Goal: Task Accomplishment & Management: Use online tool/utility

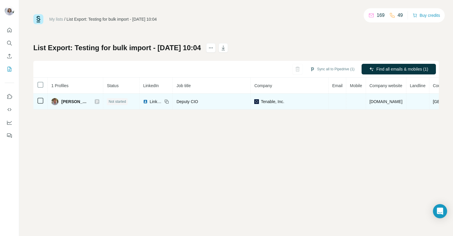
click at [41, 104] on td at bounding box center [40, 102] width 14 height 16
click at [69, 102] on span "[PERSON_NAME]" at bounding box center [74, 102] width 27 height 6
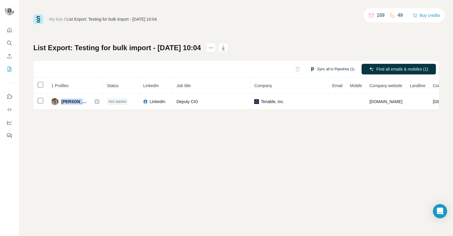
click at [331, 69] on button "Sync all to Pipedrive (1)" at bounding box center [332, 69] width 53 height 9
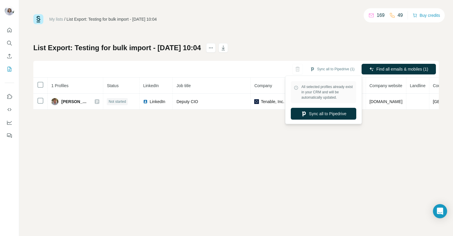
click at [322, 95] on span "All selected profiles already exist in your CRM and will be automatically updat…" at bounding box center [328, 92] width 52 height 16
click at [319, 94] on span "All selected profiles already exist in your CRM and will be automatically updat…" at bounding box center [328, 92] width 52 height 16
click at [256, 131] on div "My lists / List Export: Testing for bulk import - [DATE] 10:04 169 49 Buy credi…" at bounding box center [236, 118] width 434 height 236
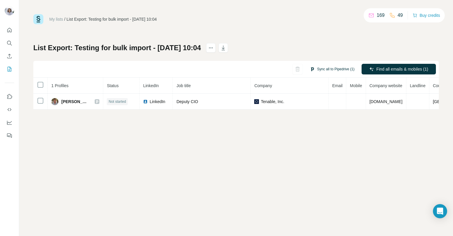
click at [320, 70] on button "Sync all to Pipedrive (1)" at bounding box center [332, 69] width 53 height 9
click at [235, 134] on div "My lists / List Export: Testing for bulk import - [DATE] 10:04 169 49 Buy credi…" at bounding box center [236, 118] width 434 height 236
click at [323, 69] on button "Sync all to Pipedrive (1)" at bounding box center [332, 69] width 53 height 9
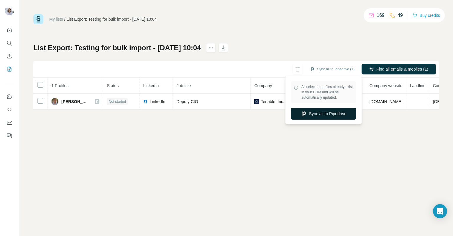
click at [317, 112] on button "Sync all to Pipedrive" at bounding box center [324, 114] width 66 height 12
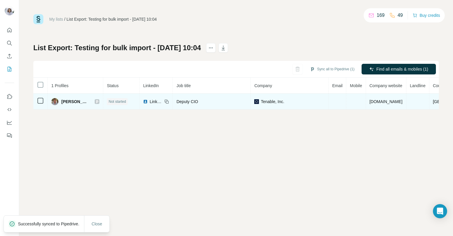
click at [69, 100] on span "[PERSON_NAME]" at bounding box center [74, 102] width 27 height 6
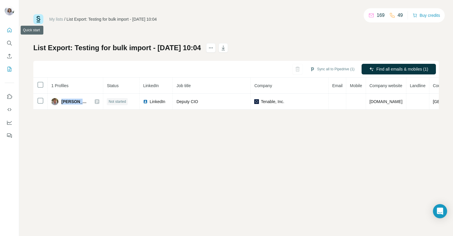
click at [10, 29] on icon "Quick start" at bounding box center [9, 30] width 6 height 6
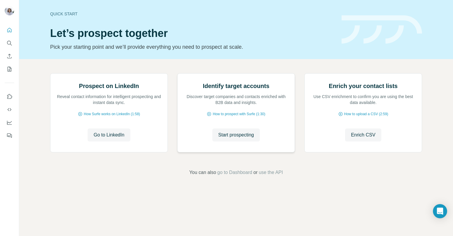
scroll to position [19, 0]
click at [10, 68] on icon "My lists" at bounding box center [10, 69] width 3 height 4
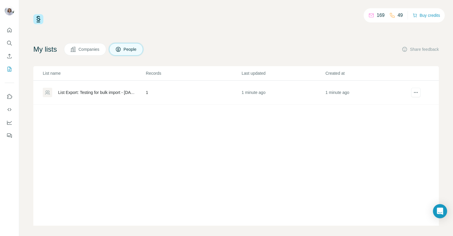
click at [94, 50] on span "Companies" at bounding box center [90, 49] width 22 height 6
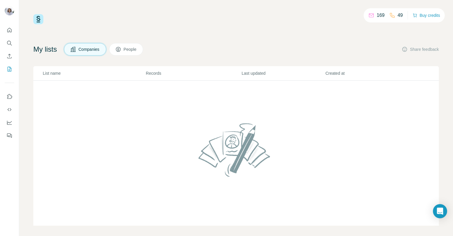
click at [130, 50] on span "People" at bounding box center [131, 49] width 14 height 6
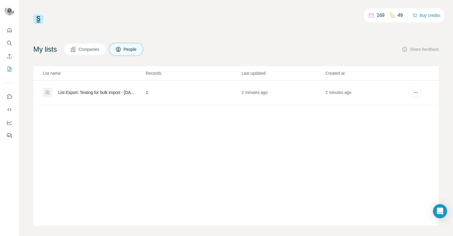
click at [120, 95] on div "List Export: Testing for bulk import - [DATE] 10:04" at bounding box center [97, 92] width 78 height 6
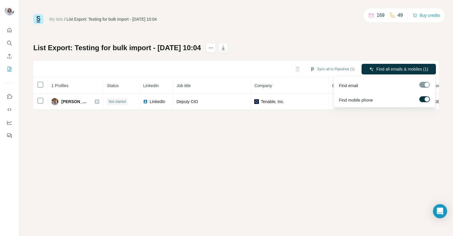
click at [424, 99] on label at bounding box center [425, 99] width 11 height 6
click at [425, 86] on div at bounding box center [425, 85] width 11 height 6
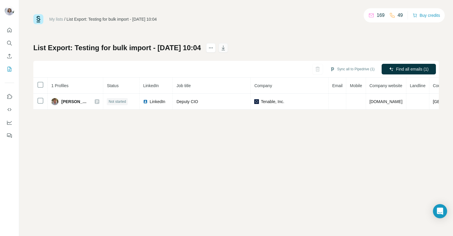
click at [226, 50] on icon "button" at bounding box center [224, 48] width 6 height 6
click at [208, 146] on div "My lists / List Export: Testing for bulk import - [DATE] 10:04 169 49 Buy credi…" at bounding box center [236, 118] width 434 height 236
click at [56, 19] on link "My lists" at bounding box center [56, 19] width 14 height 5
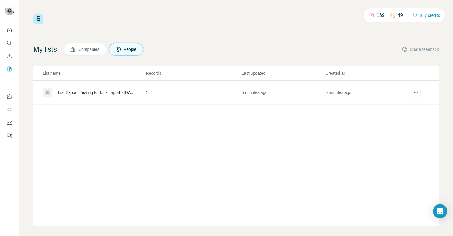
click at [112, 90] on div "List Export: Testing for bulk import - [DATE] 10:04" at bounding box center [97, 92] width 78 height 6
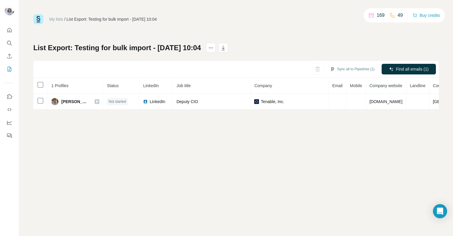
click at [281, 175] on div "My lists / List Export: Testing for bulk import - [DATE] 10:04 169 49 Buy credi…" at bounding box center [236, 118] width 434 height 236
click at [216, 52] on button "actions" at bounding box center [210, 47] width 9 height 9
click at [296, 34] on div "My lists / List Export: Testing for bulk import - [DATE] 10:04 169 49 Buy credi…" at bounding box center [236, 61] width 406 height 95
click at [55, 19] on link "My lists" at bounding box center [56, 19] width 14 height 5
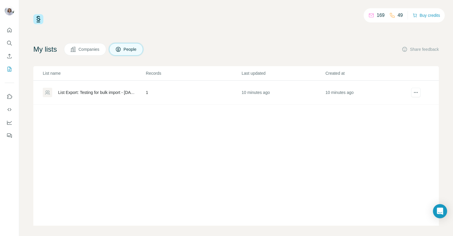
click at [87, 48] on span "Companies" at bounding box center [90, 49] width 22 height 6
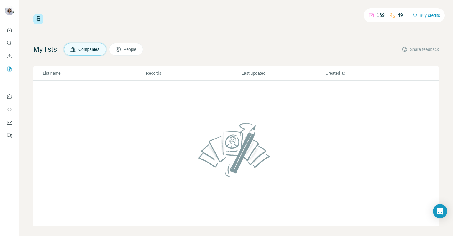
scroll to position [4, 0]
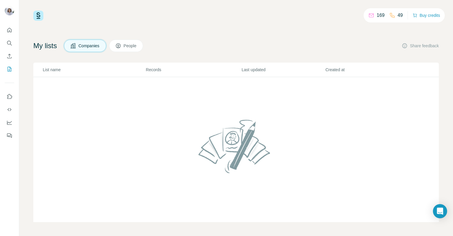
click at [237, 140] on img at bounding box center [236, 146] width 80 height 63
click at [126, 46] on button "People" at bounding box center [126, 46] width 34 height 12
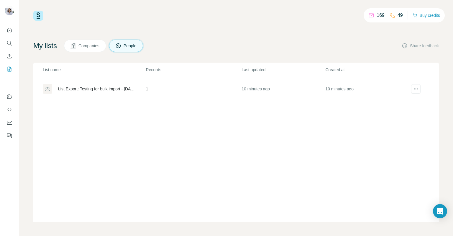
click at [80, 83] on td "List Export: Testing for bulk import - [DATE] 10:04" at bounding box center [89, 89] width 112 height 24
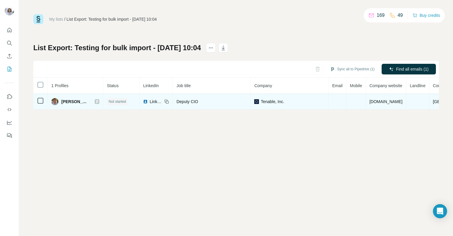
click at [261, 100] on span "Tenable, Inc." at bounding box center [272, 102] width 23 height 6
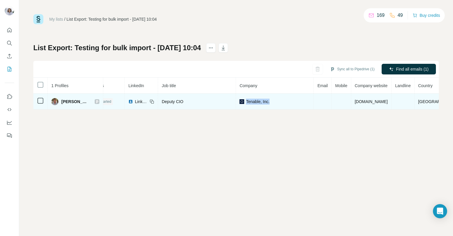
scroll to position [0, 22]
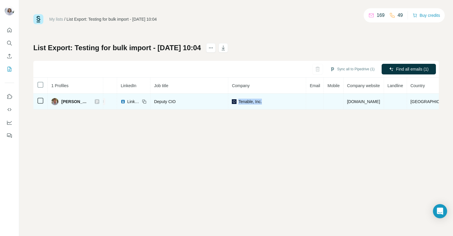
copy span "Tenable, Inc."
click at [432, 103] on span "[GEOGRAPHIC_DATA]" at bounding box center [432, 101] width 43 height 5
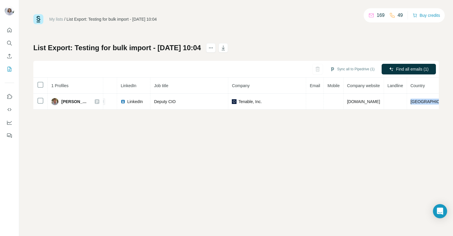
click at [324, 113] on div "My lists / List Export: Testing for bulk import - [DATE] 10:04 169 49 Buy credi…" at bounding box center [236, 118] width 434 height 236
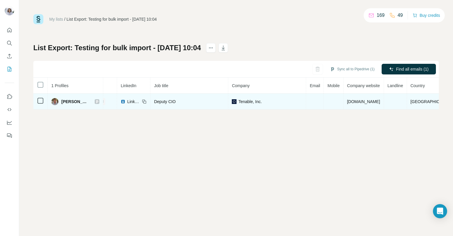
scroll to position [0, 0]
